Goal: Task Accomplishment & Management: Use online tool/utility

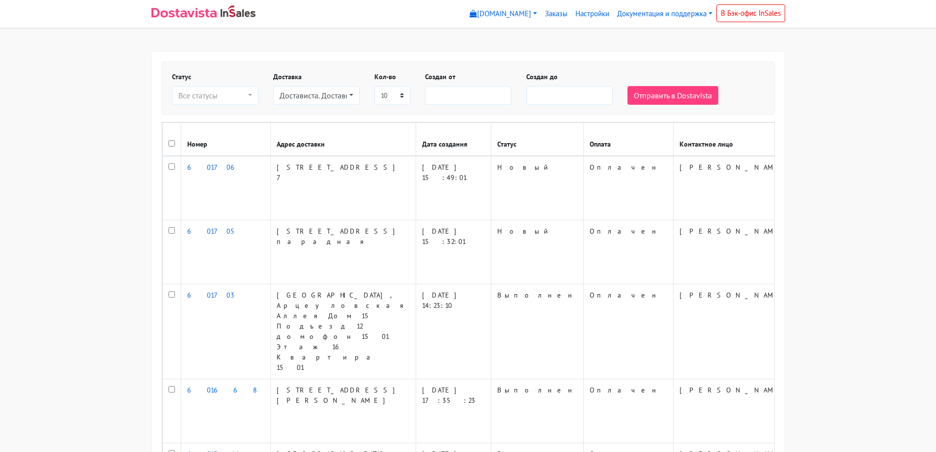
select select
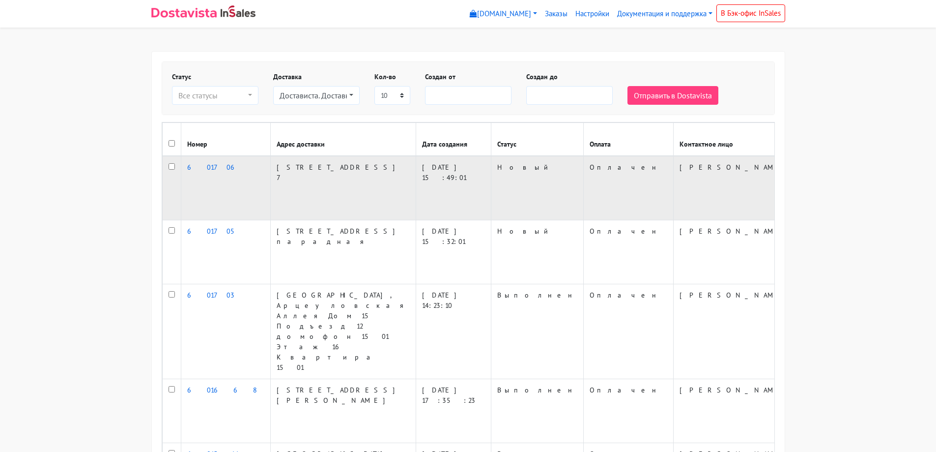
click at [169, 170] on input "checkbox" at bounding box center [172, 166] width 6 height 6
checkbox input "true"
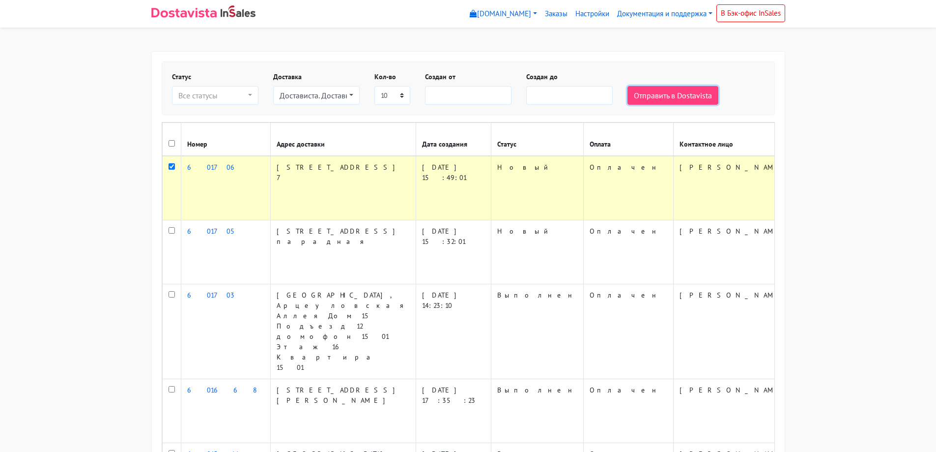
click at [676, 92] on button "Отправить в Dostavista" at bounding box center [673, 95] width 91 height 19
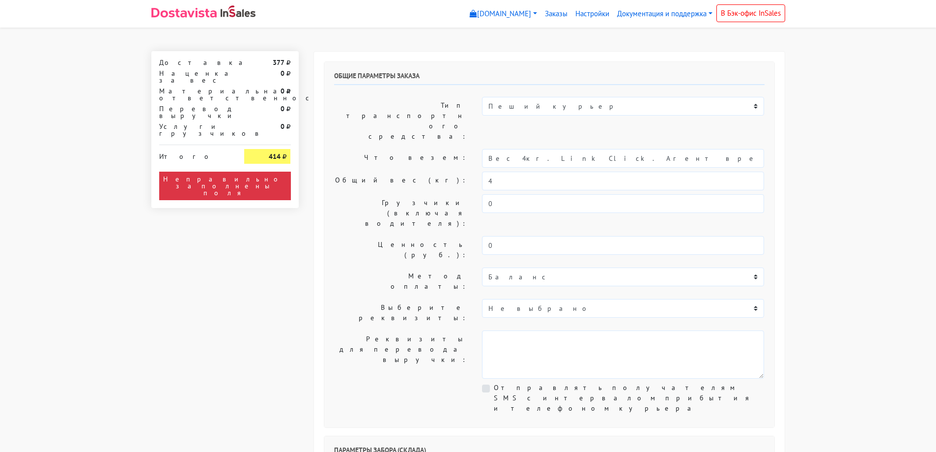
select select "12:00"
drag, startPoint x: 723, startPoint y: 124, endPoint x: 515, endPoint y: 140, distance: 209.1
click at [515, 140] on div "Общие параметры заказа Тип транспортного средства: Пеший курьер Легковой автомо…" at bounding box center [549, 244] width 450 height 365
type input "Вес 4кг."
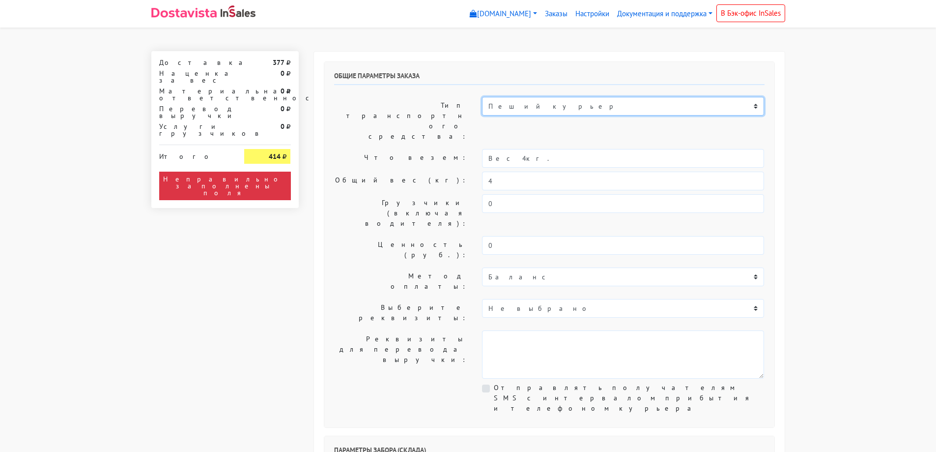
click at [527, 101] on select "Пеший курьер Легковой автомобиль Каблук (до 700 кг) Микроавтобус / портер (до […" at bounding box center [623, 106] width 282 height 19
click at [482, 97] on select "Пеший курьер Легковой автомобиль Каблук (до 700 кг) Микроавтобус / портер (до […" at bounding box center [623, 106] width 282 height 19
click at [521, 114] on select "Пеший курьер Легковой автомобиль Каблук (до 700 кг) Микроавтобус / портер (до […" at bounding box center [623, 106] width 282 height 19
select select "6"
click at [482, 97] on select "Пеший курьер Легковой автомобиль Каблук (до 700 кг) Микроавтобус / портер (до […" at bounding box center [623, 106] width 282 height 19
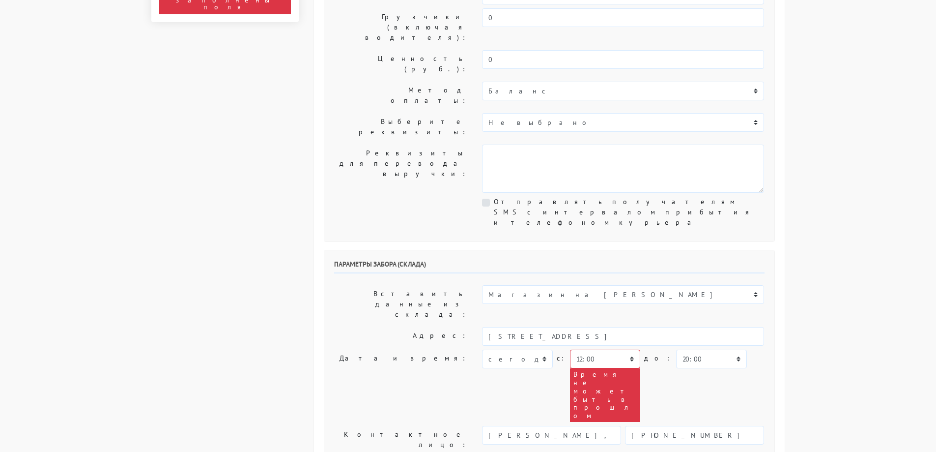
scroll to position [197, 0]
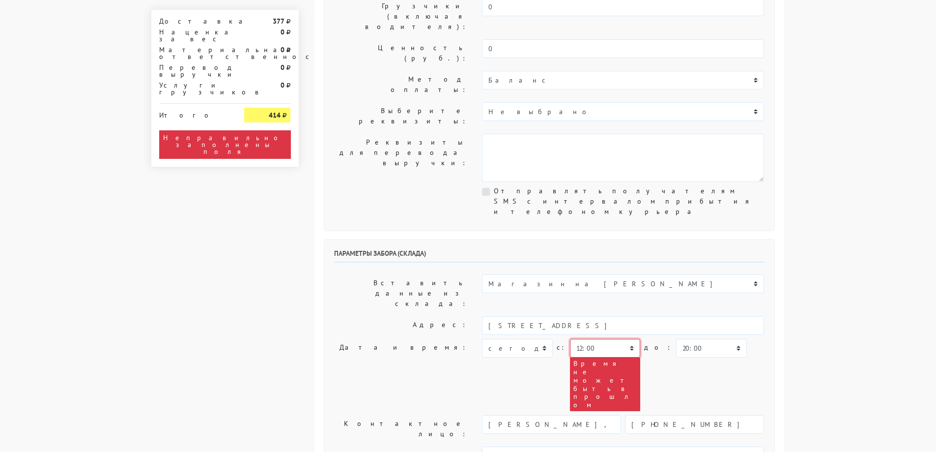
click at [598, 339] on select "00:00 00:30 01:00 01:30 02:00 02:30 03:00 03:30 04:00 04:30 05:00 05:30 06:00 0…" at bounding box center [605, 348] width 70 height 19
select select "17:30"
click at [570, 339] on select "00:00 00:30 01:00 01:30 02:00 02:30 03:00 03:30 04:00 04:30 05:00 05:30 06:00 0…" at bounding box center [605, 348] width 70 height 19
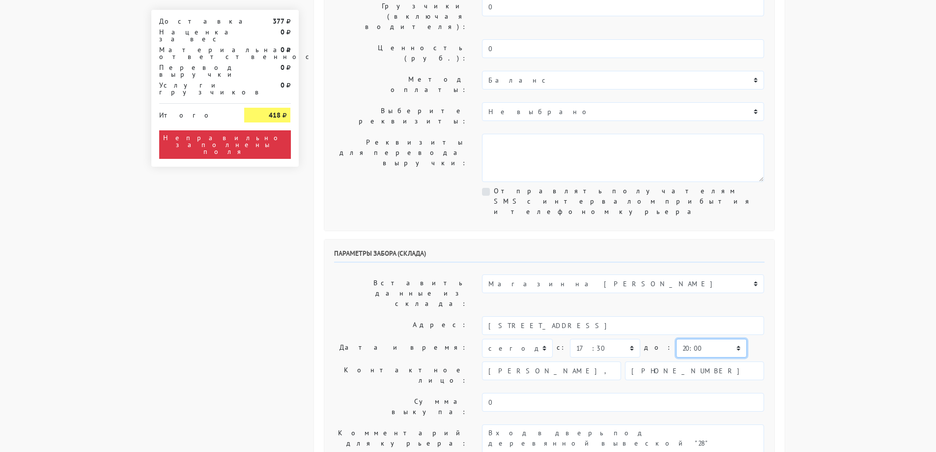
click at [676, 339] on select "00:00 00:30 01:00 01:30 02:00 02:30 03:00 03:30 04:00 04:30 05:00 05:30 06:00 0…" at bounding box center [711, 348] width 70 height 19
select select "18:30"
click at [676, 339] on select "00:00 00:30 01:00 01:30 02:00 02:30 03:00 03:30 04:00 04:30 05:00 05:30 06:00 0…" at bounding box center [711, 348] width 70 height 19
click at [817, 258] on body "[DOMAIN_NAME] [DOMAIN_NAME] Выйти Заказы Настройки 377" at bounding box center [468, 404] width 936 height 1203
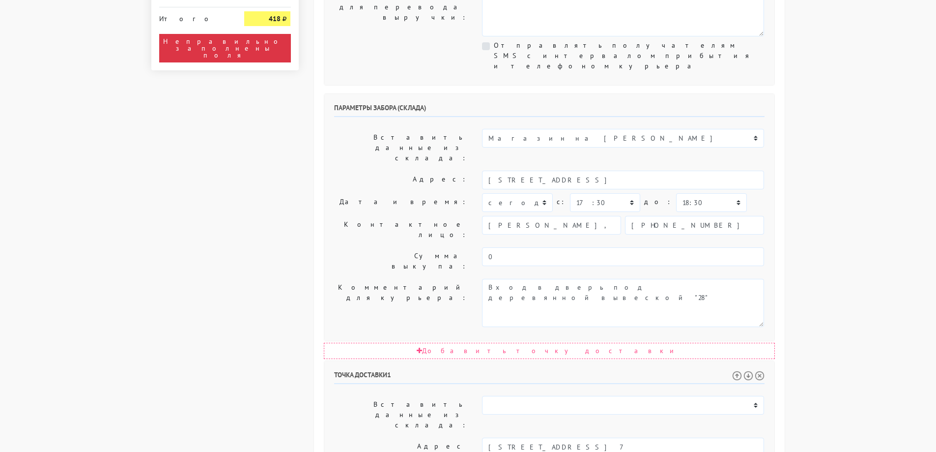
scroll to position [344, 0]
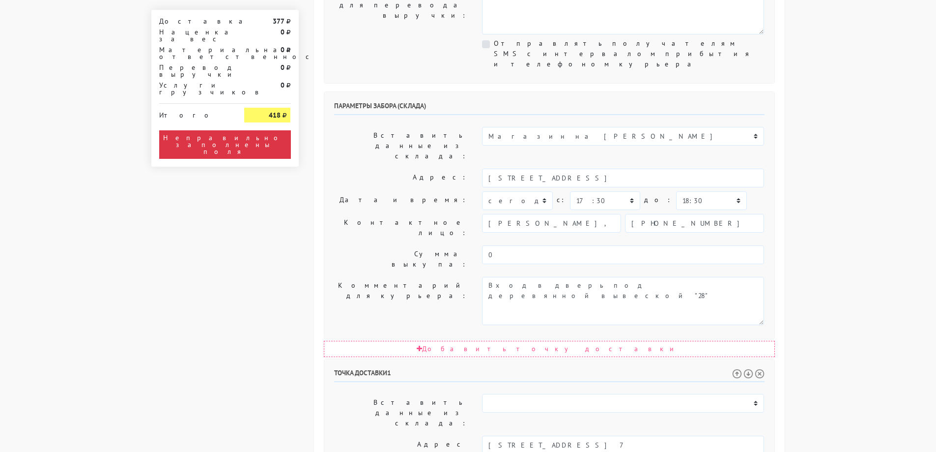
select select "18:00"
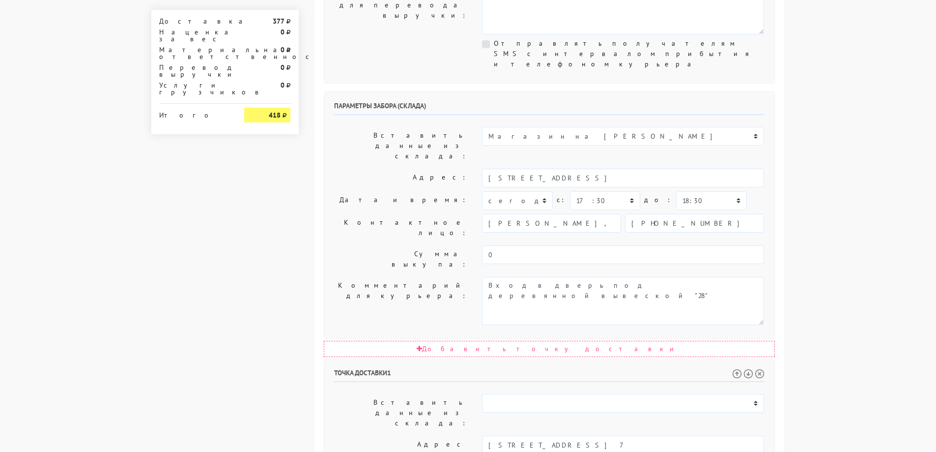
click at [835, 221] on body "[DOMAIN_NAME] [DOMAIN_NAME] Выйти Заказы Настройки 377" at bounding box center [468, 206] width 936 height 1100
drag, startPoint x: 704, startPoint y: 322, endPoint x: 704, endPoint y: 317, distance: 5.4
select select "20:00"
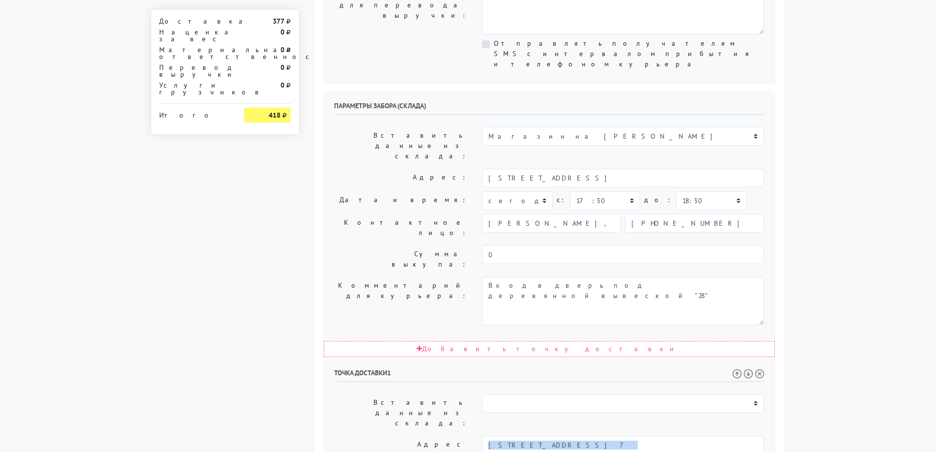
click at [816, 304] on body "[DOMAIN_NAME] [DOMAIN_NAME] Выйти Заказы Настройки 377" at bounding box center [468, 206] width 936 height 1100
click at [866, 306] on body "[DOMAIN_NAME] [DOMAIN_NAME] Выйти Заказы Настройки 377" at bounding box center [468, 206] width 936 height 1100
drag, startPoint x: 685, startPoint y: 359, endPoint x: 459, endPoint y: 349, distance: 226.9
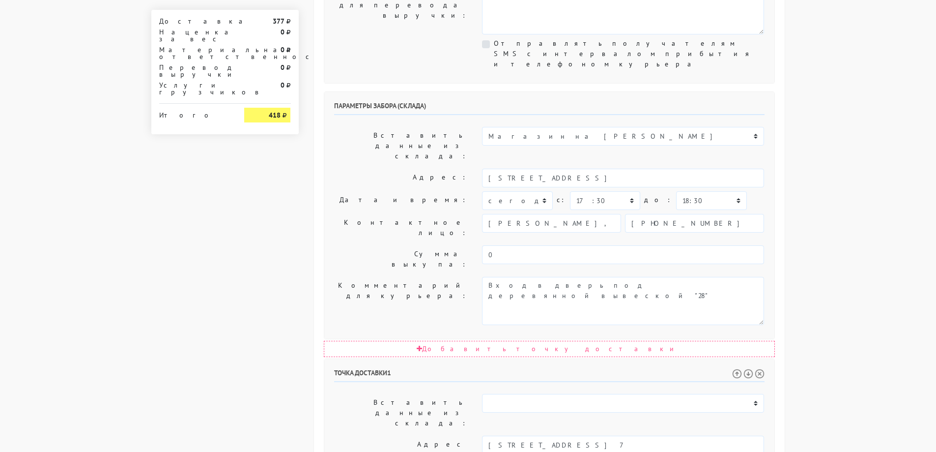
drag, startPoint x: 624, startPoint y: 361, endPoint x: 401, endPoint y: 361, distance: 223.7
type textarea "3 этаж, есть лифт Парадная слева от магазина "Филя" Огромная просьба позвонить …"
click at [878, 254] on body "[DOMAIN_NAME] [DOMAIN_NAME] Выйти Заказы Настройки 377" at bounding box center [468, 206] width 936 height 1100
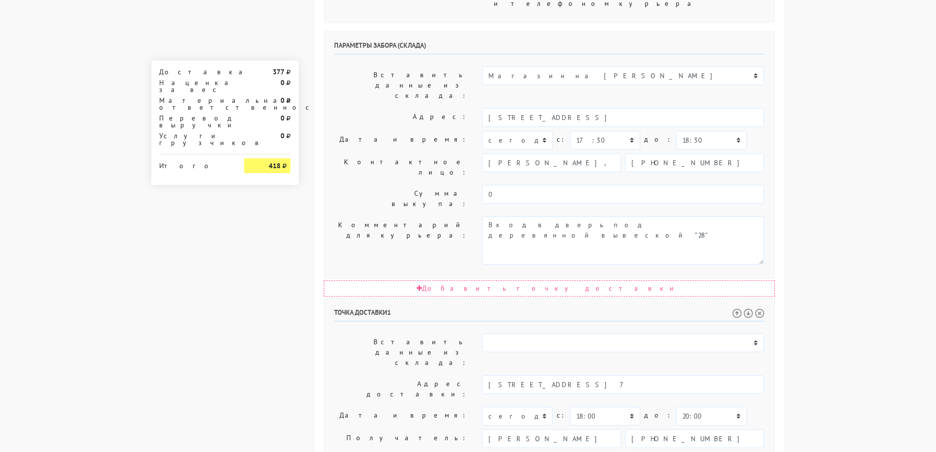
scroll to position [357, 0]
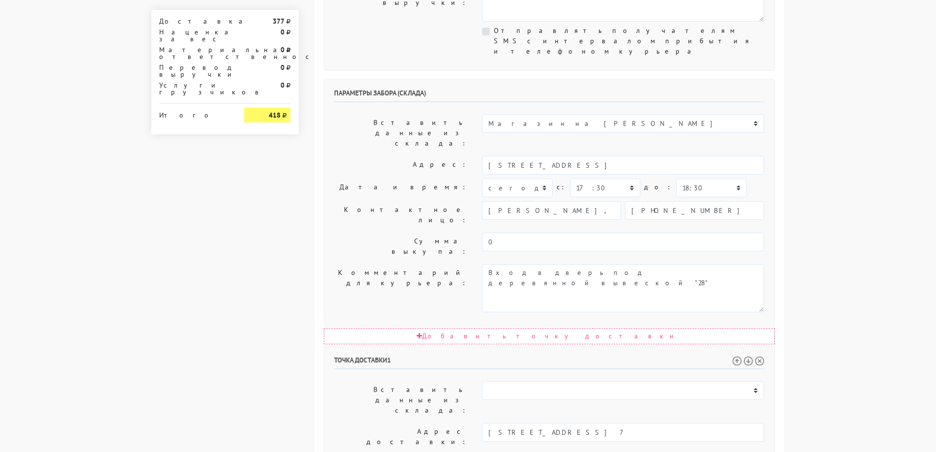
click at [827, 254] on body "[DOMAIN_NAME] [DOMAIN_NAME] Выйти Заказы Настройки 377" at bounding box center [468, 193] width 936 height 1100
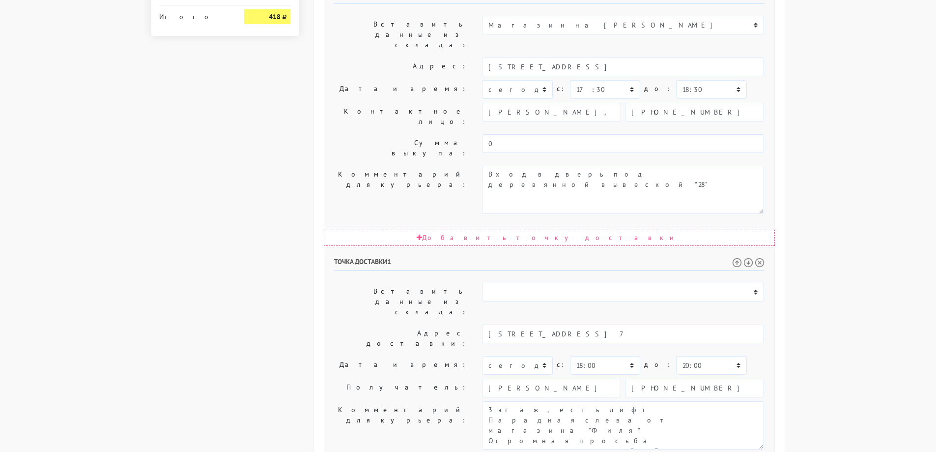
click at [853, 217] on body "[DOMAIN_NAME] [DOMAIN_NAME] Выйти Заказы Настройки 377" at bounding box center [468, 95] width 936 height 1100
click at [855, 221] on body "[DOMAIN_NAME] [DOMAIN_NAME] Выйти Заказы Настройки 377" at bounding box center [468, 95] width 936 height 1100
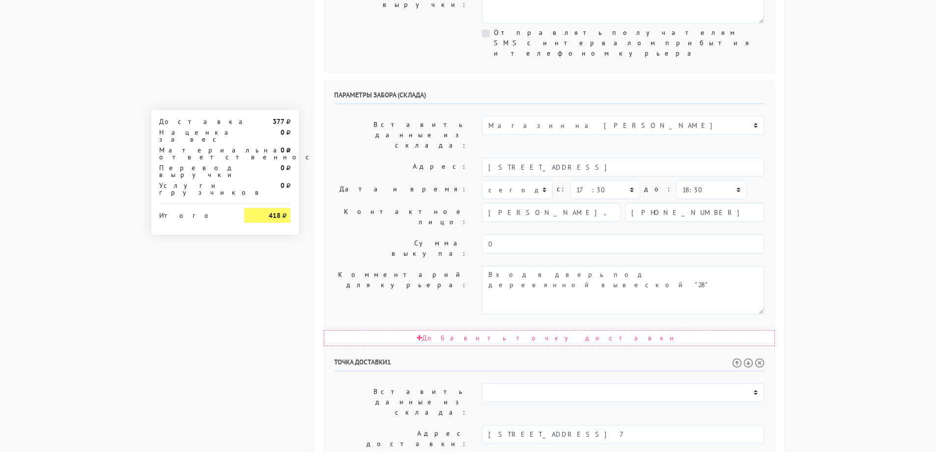
scroll to position [62, 0]
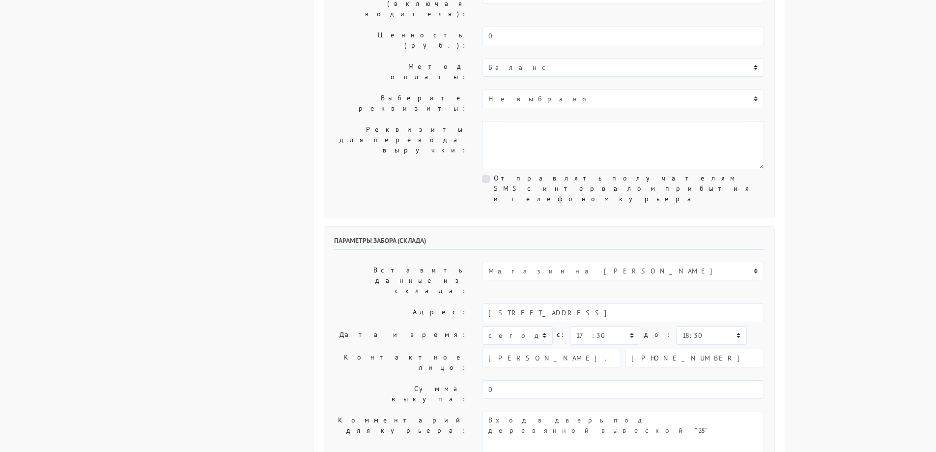
click at [853, 216] on body "[DOMAIN_NAME] [DOMAIN_NAME] Выйти Заказы Настройки 377" at bounding box center [468, 341] width 936 height 1100
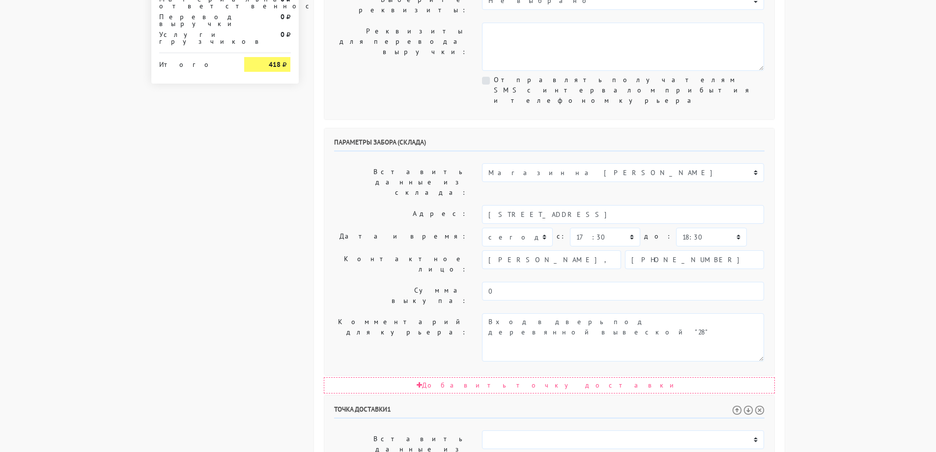
scroll to position [0, 0]
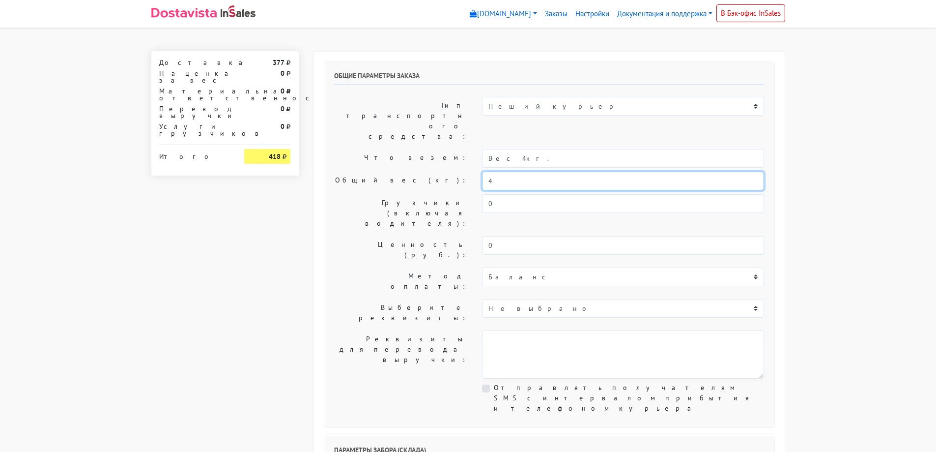
drag, startPoint x: 500, startPoint y: 154, endPoint x: 483, endPoint y: 155, distance: 16.7
click at [483, 172] on input "4" at bounding box center [623, 181] width 282 height 19
drag, startPoint x: 526, startPoint y: 125, endPoint x: 511, endPoint y: 134, distance: 17.6
click at [526, 149] on input "Вес 4кг." at bounding box center [623, 158] width 282 height 19
click at [503, 149] on input "Вес 4кг." at bounding box center [623, 158] width 282 height 19
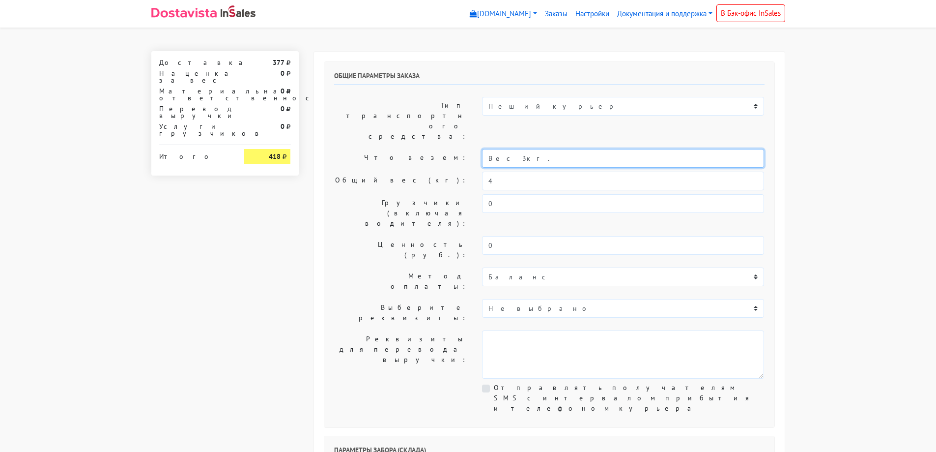
type input "Вес 3кг."
click at [484, 172] on input "4" at bounding box center [623, 181] width 282 height 19
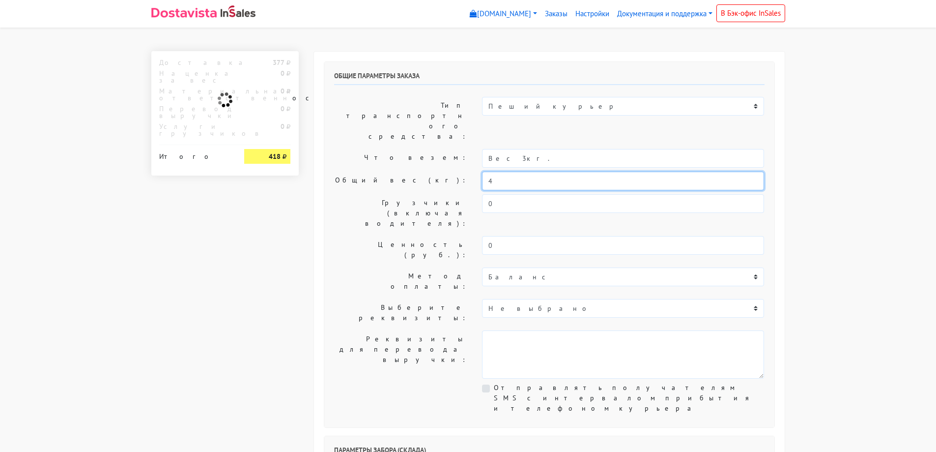
drag, startPoint x: 448, startPoint y: 161, endPoint x: 374, endPoint y: 169, distance: 74.7
click at [374, 169] on div "Общие параметры заказа Тип транспортного средства: Пеший курьер Легковой автомо…" at bounding box center [549, 244] width 450 height 365
type input "3"
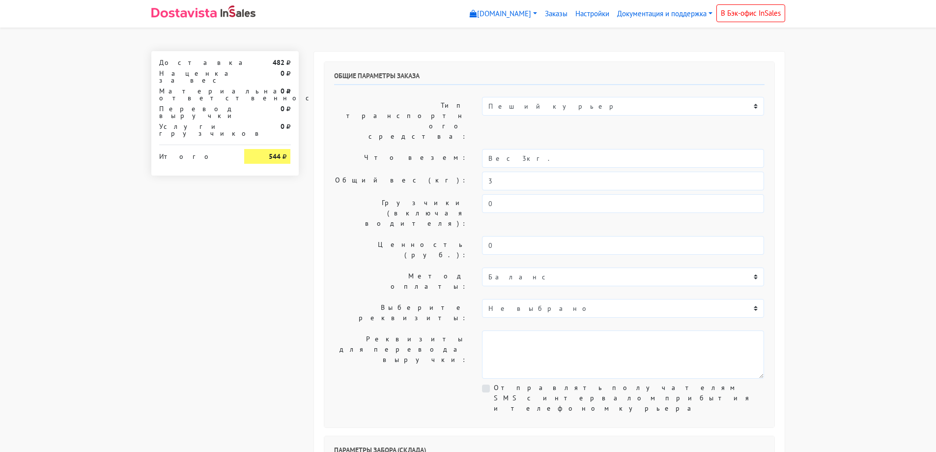
click at [501, 149] on input "Вес 3кг." at bounding box center [623, 158] width 282 height 19
type input "Вес 4кг."
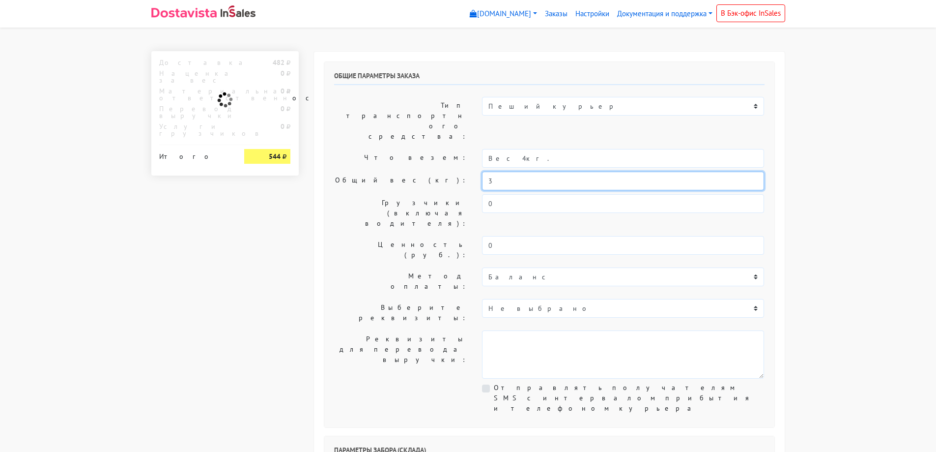
drag, startPoint x: 507, startPoint y: 144, endPoint x: 506, endPoint y: 149, distance: 5.6
click at [506, 172] on input "3" at bounding box center [623, 181] width 282 height 19
drag, startPoint x: 506, startPoint y: 149, endPoint x: 408, endPoint y: 148, distance: 97.8
click at [408, 172] on div "Общий вес (кг): 3" at bounding box center [549, 181] width 445 height 19
type input "4"
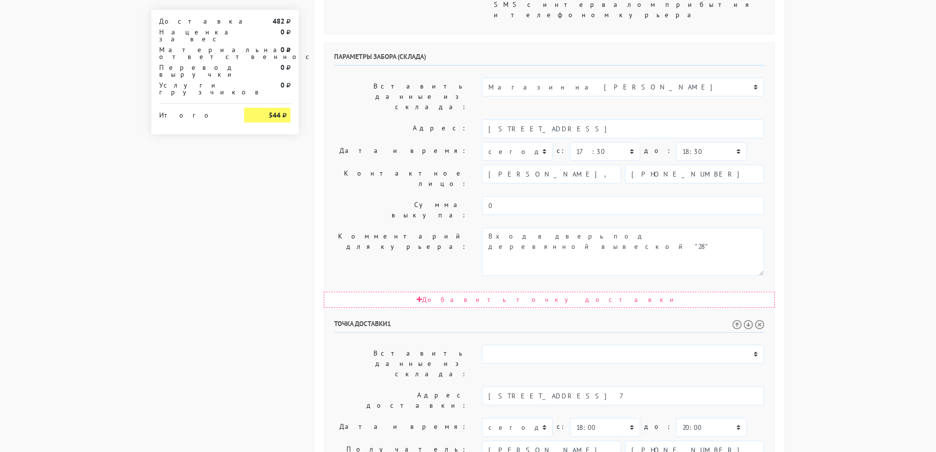
click at [828, 224] on body "[DOMAIN_NAME] [DOMAIN_NAME] Выйти Заказы Настройки 482" at bounding box center [468, 157] width 936 height 1100
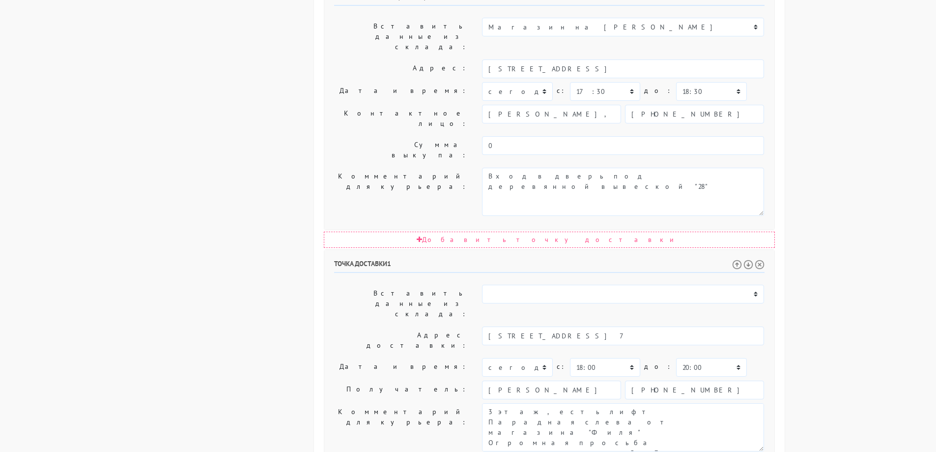
scroll to position [455, 0]
